Goal: Check status: Check status

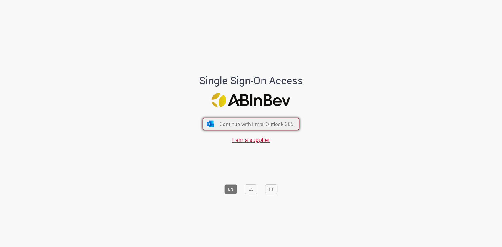
click at [247, 126] on span "Continue with Email Outlook 365" at bounding box center [256, 124] width 74 height 7
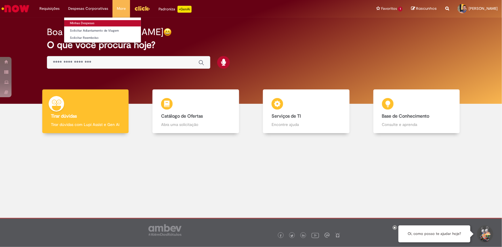
click at [101, 25] on link "Minhas Despesas" at bounding box center [102, 23] width 77 height 6
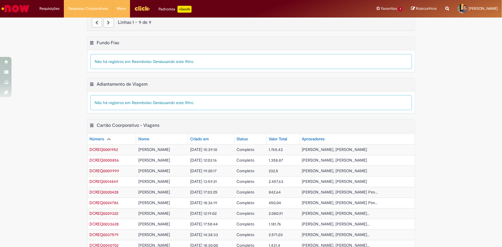
scroll to position [150, 0]
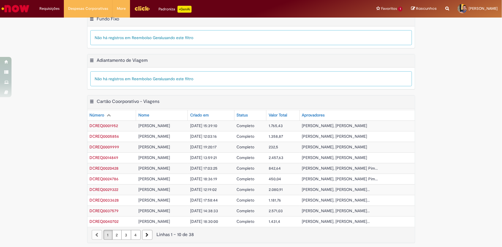
click at [133, 234] on link "4" at bounding box center [136, 235] width 10 height 10
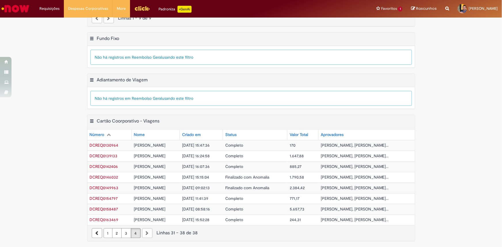
scroll to position [129, 0]
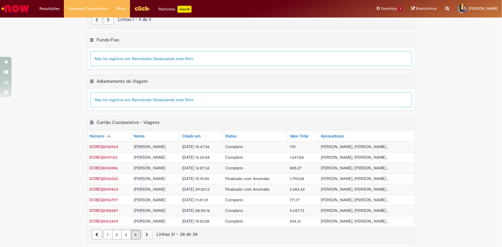
click at [280, 209] on td "Completo" at bounding box center [255, 210] width 64 height 11
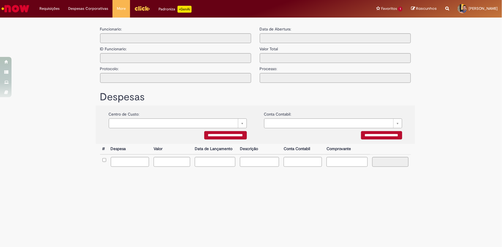
type input "**********"
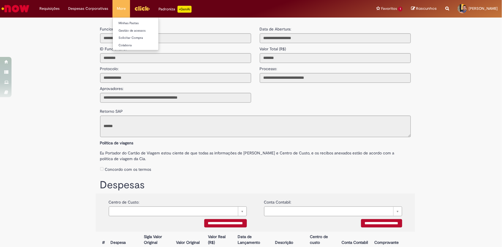
click at [116, 9] on li "More Minhas Pastas Gestão de acessos Solicitar Compra Colabora" at bounding box center [121, 8] width 18 height 17
click at [130, 10] on link "Menu Cabeçalho" at bounding box center [142, 8] width 24 height 17
click at [244, 181] on h1 "Despesas" at bounding box center [255, 185] width 311 height 12
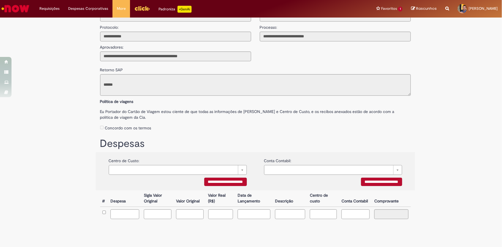
scroll to position [51, 0]
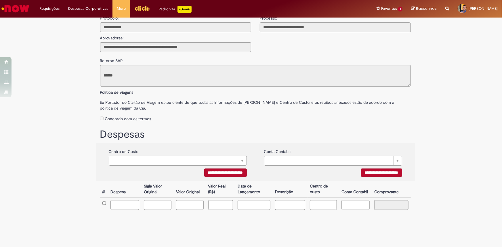
click at [22, 13] on img "Ir para a Homepage" at bounding box center [16, 9] width 30 height 12
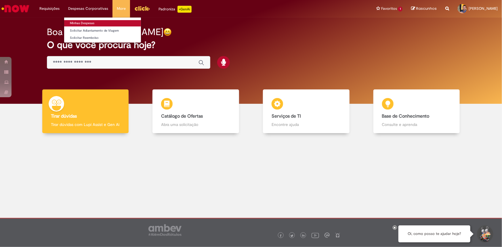
click at [89, 20] on link "Minhas Despesas" at bounding box center [102, 23] width 77 height 6
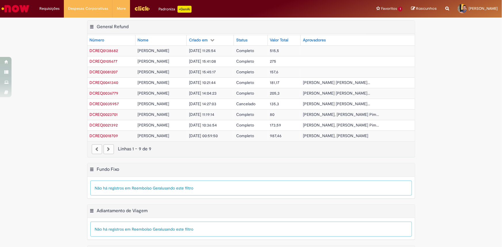
scroll to position [150, 0]
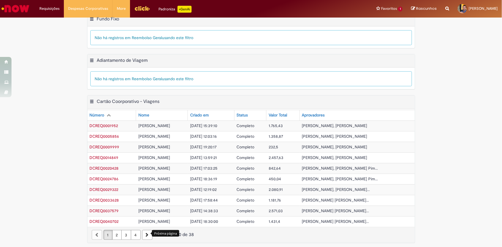
click at [132, 236] on link "4" at bounding box center [136, 235] width 10 height 10
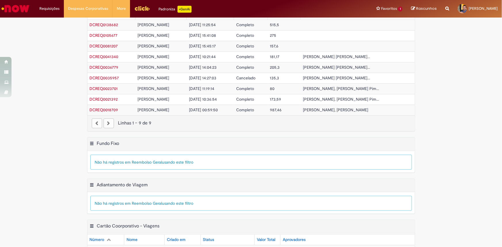
scroll to position [0, 0]
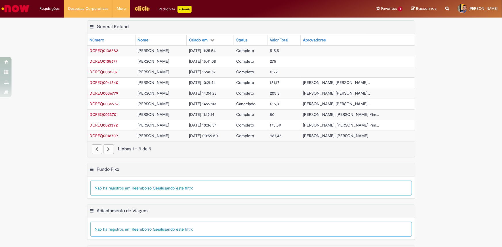
click at [107, 150] on div "paginação" at bounding box center [109, 149] width 10 height 10
click at [92, 151] on div "paginação" at bounding box center [97, 149] width 10 height 10
click at [13, 12] on img "Ir para a Homepage" at bounding box center [16, 9] width 30 height 12
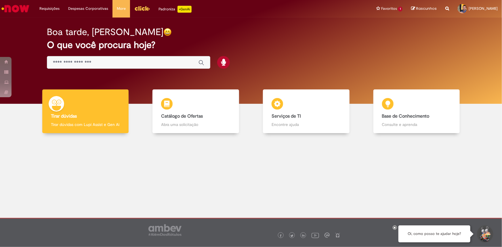
click at [395, 227] on icon at bounding box center [395, 227] width 2 height 3
